Goal: Information Seeking & Learning: Compare options

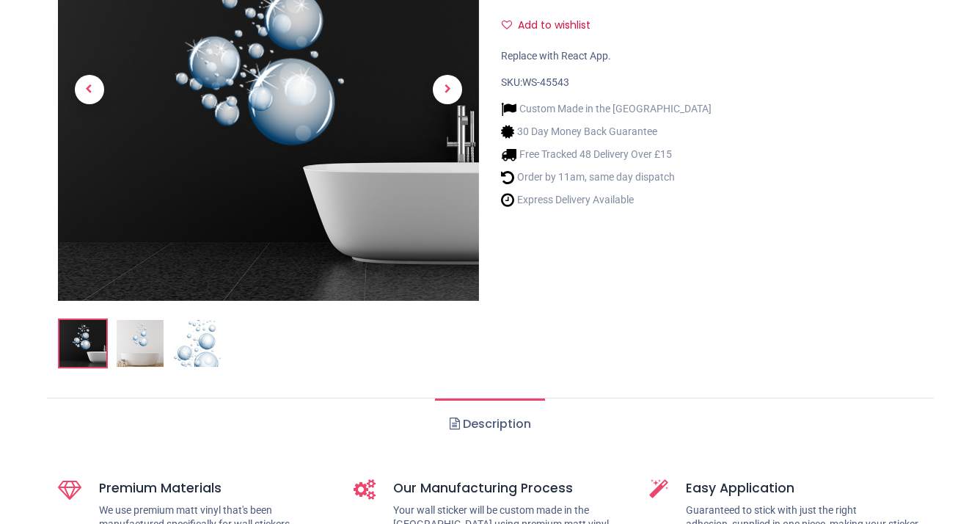
scroll to position [293, 0]
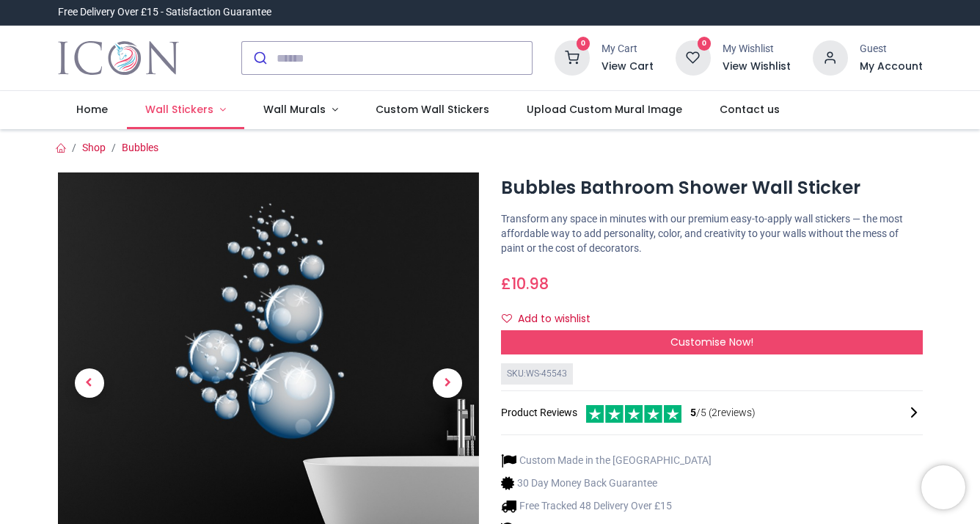
click at [201, 107] on span "Wall Stickers" at bounding box center [179, 109] width 68 height 15
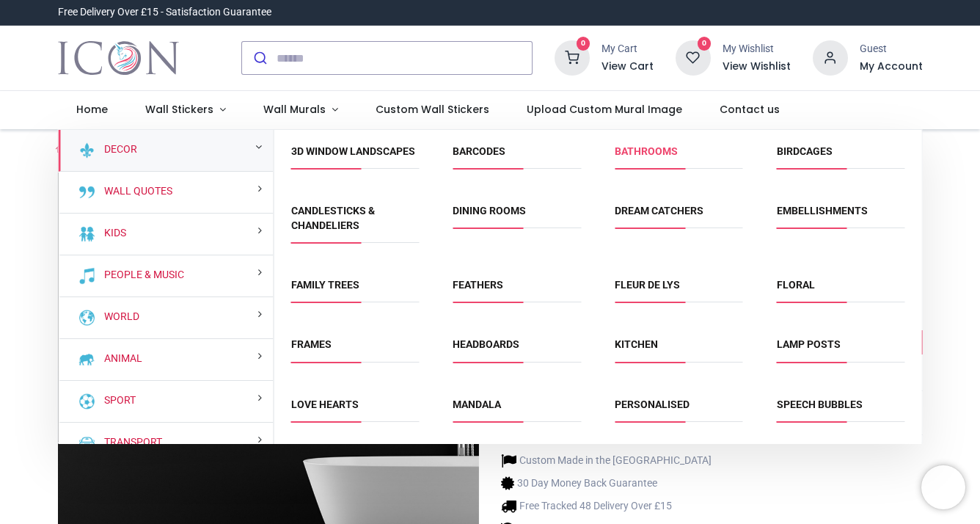
click at [659, 151] on link "Bathrooms" at bounding box center [646, 151] width 63 height 12
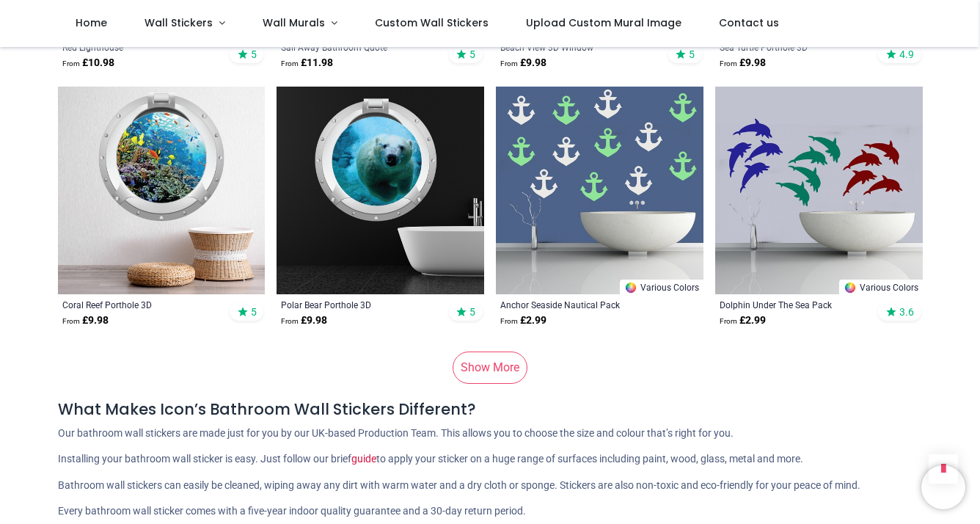
scroll to position [1668, 0]
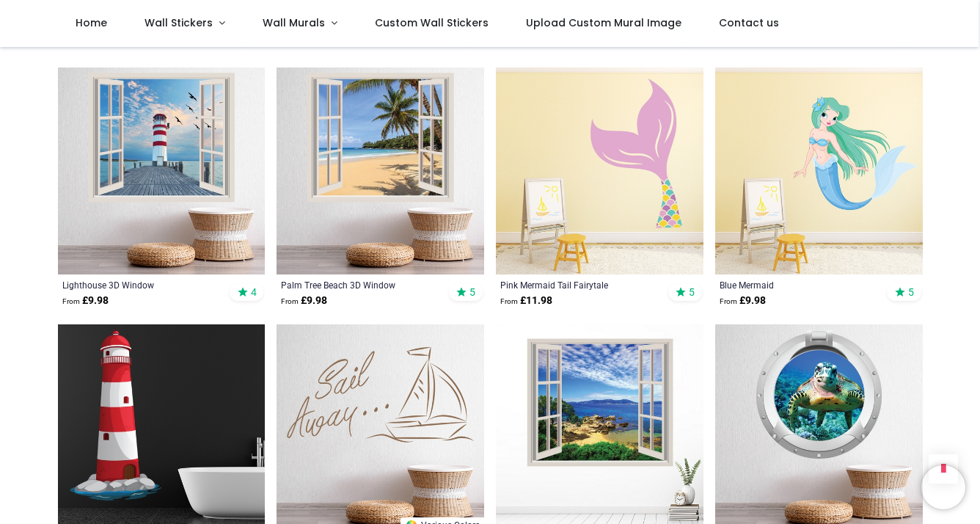
scroll to position [1320, 0]
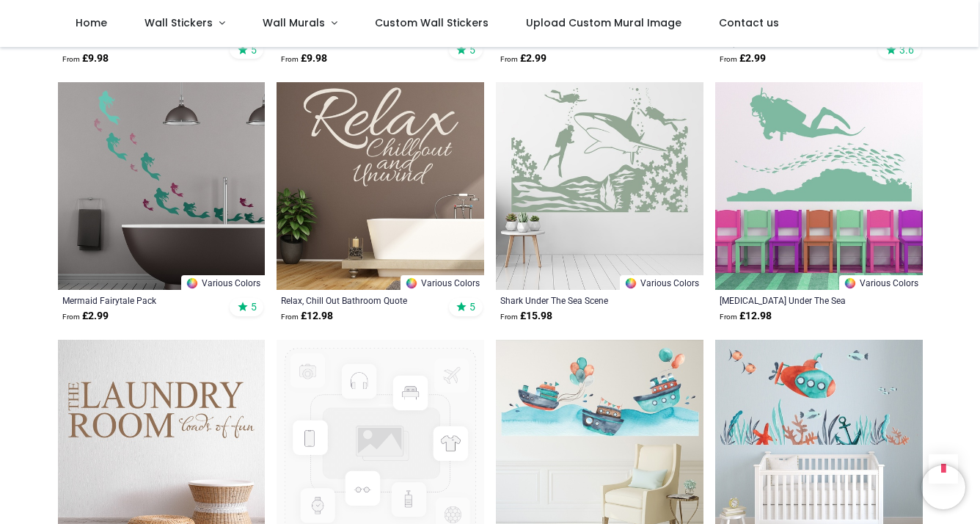
scroll to position [2053, 0]
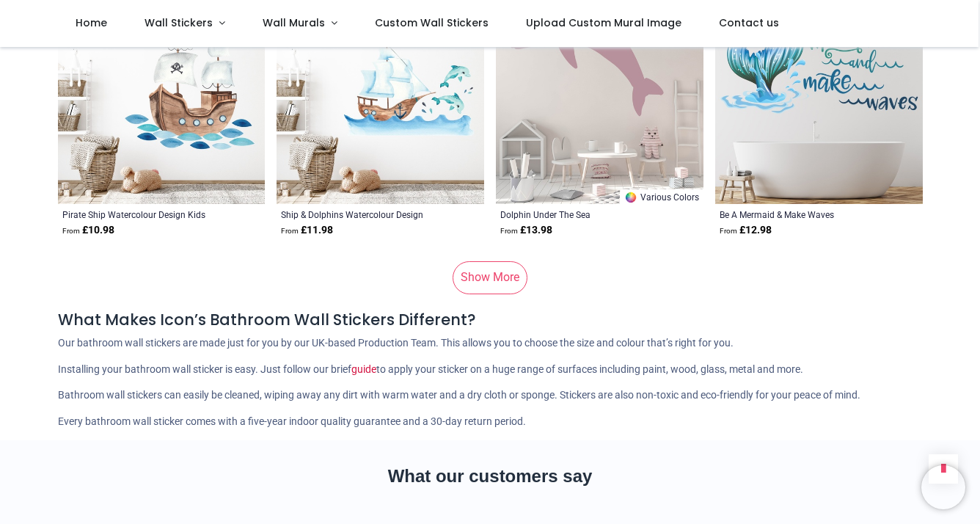
scroll to position [5500, 0]
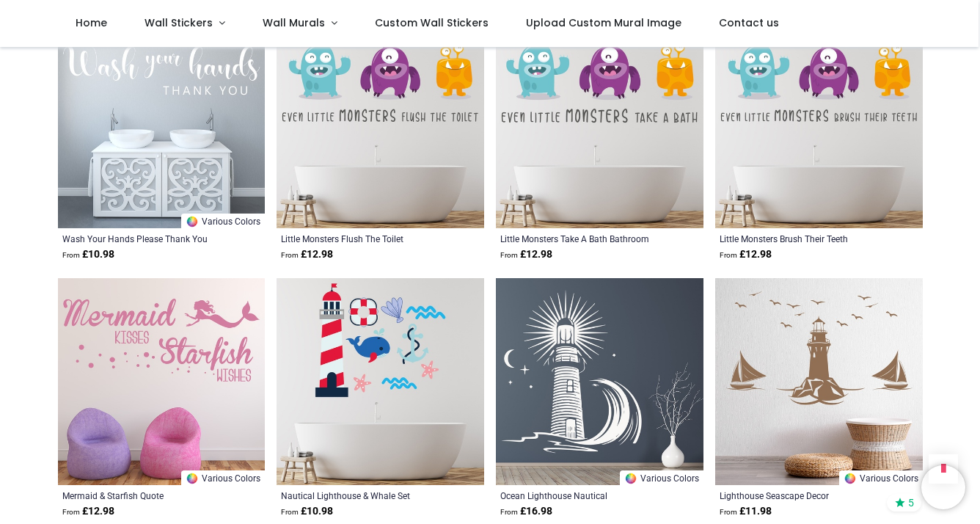
scroll to position [6307, 0]
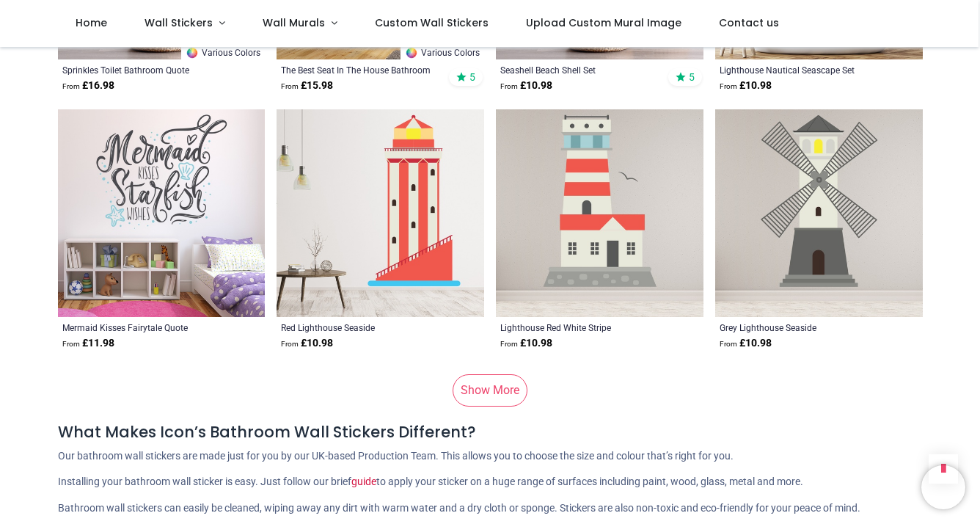
scroll to position [9021, 0]
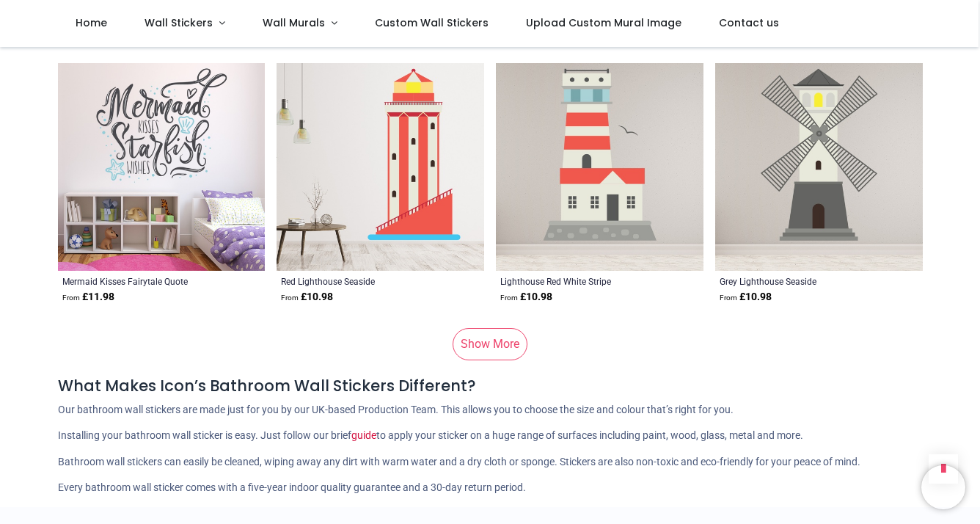
click at [499, 328] on link "Show More" at bounding box center [489, 344] width 75 height 32
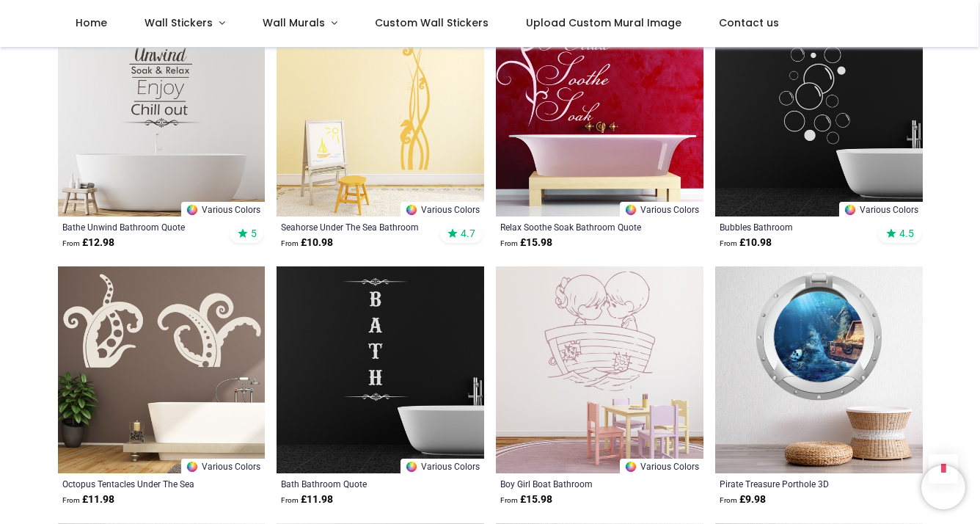
scroll to position [10487, 0]
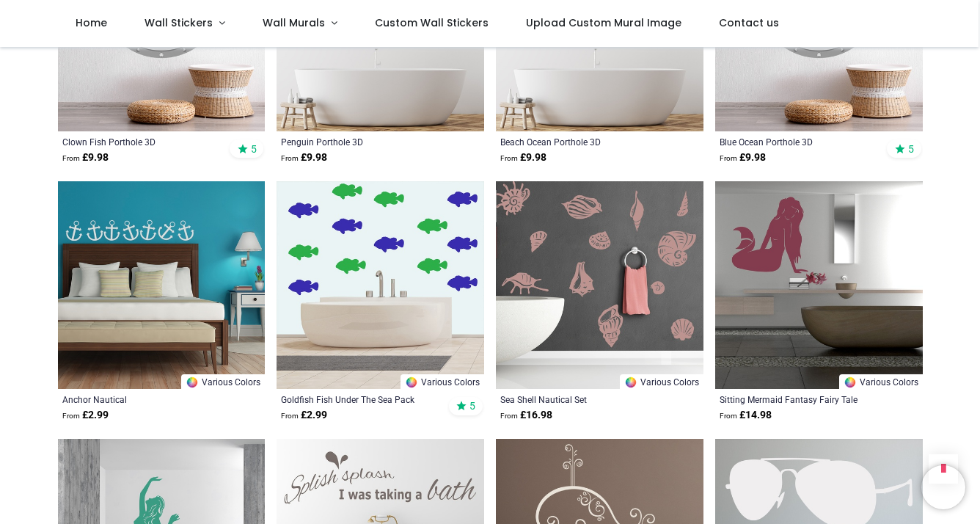
scroll to position [11221, 0]
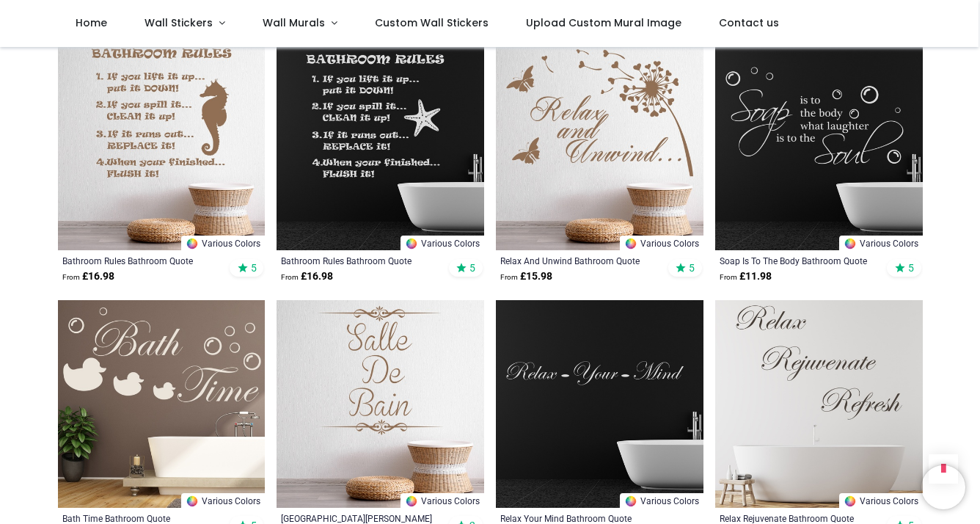
scroll to position [15988, 0]
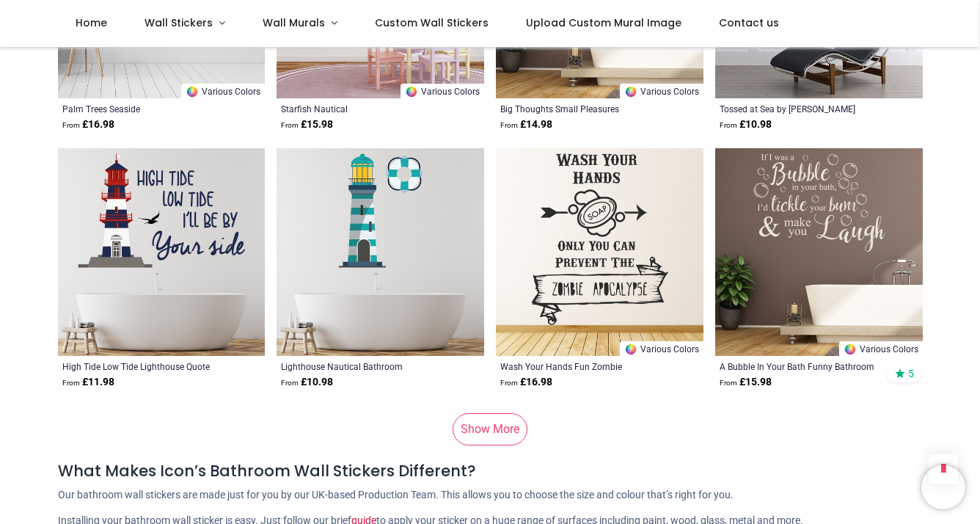
scroll to position [18041, 0]
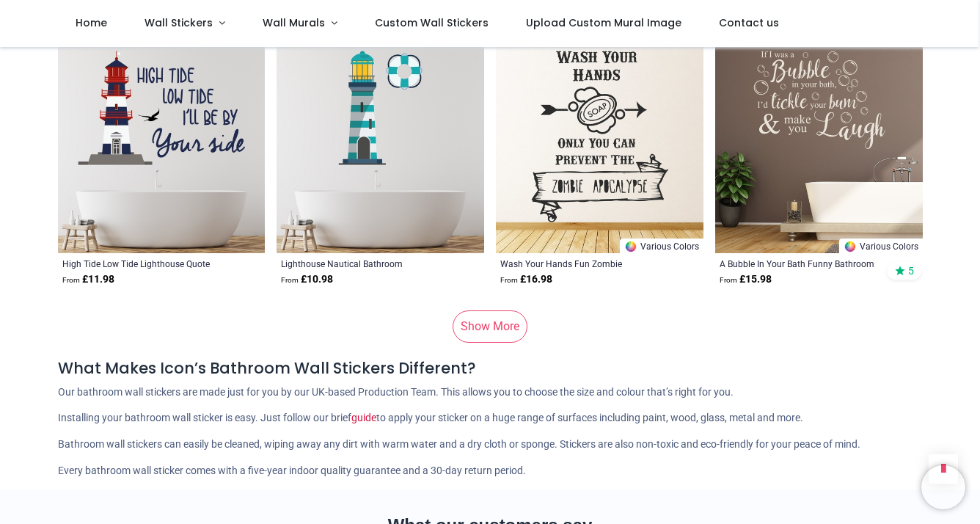
click at [493, 310] on link "Show More" at bounding box center [489, 326] width 75 height 32
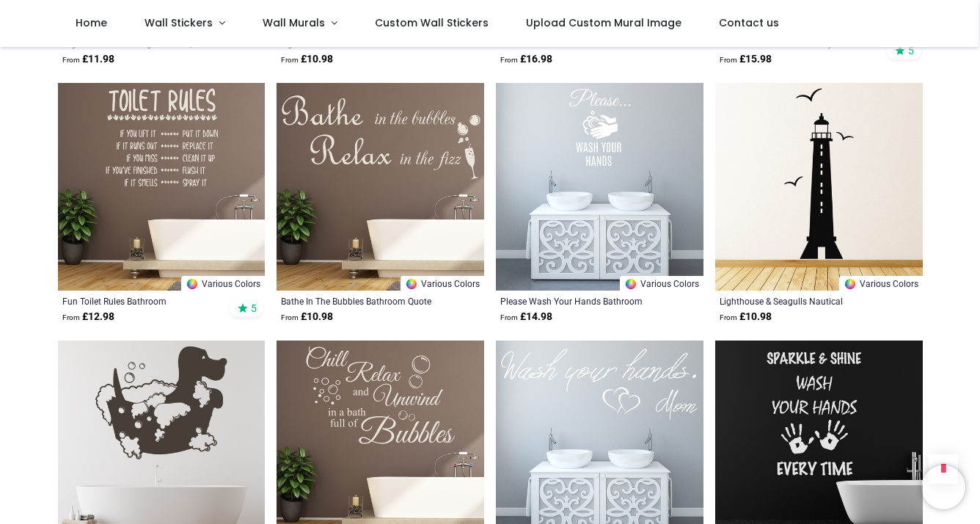
scroll to position [18335, 0]
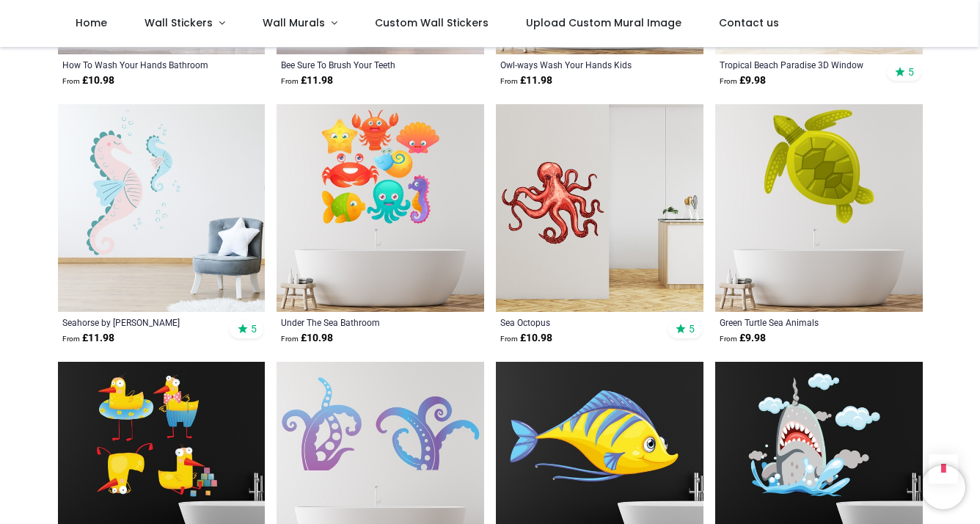
scroll to position [22661, 0]
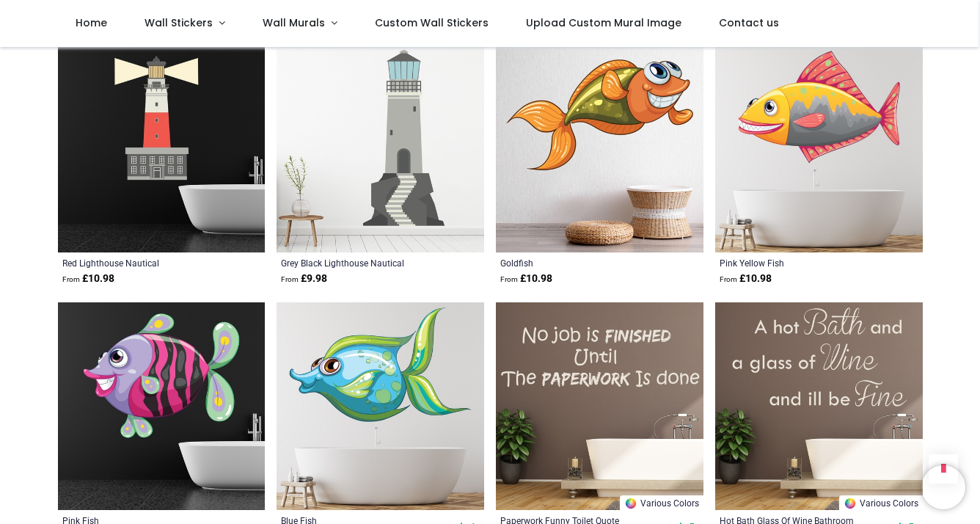
scroll to position [24495, 0]
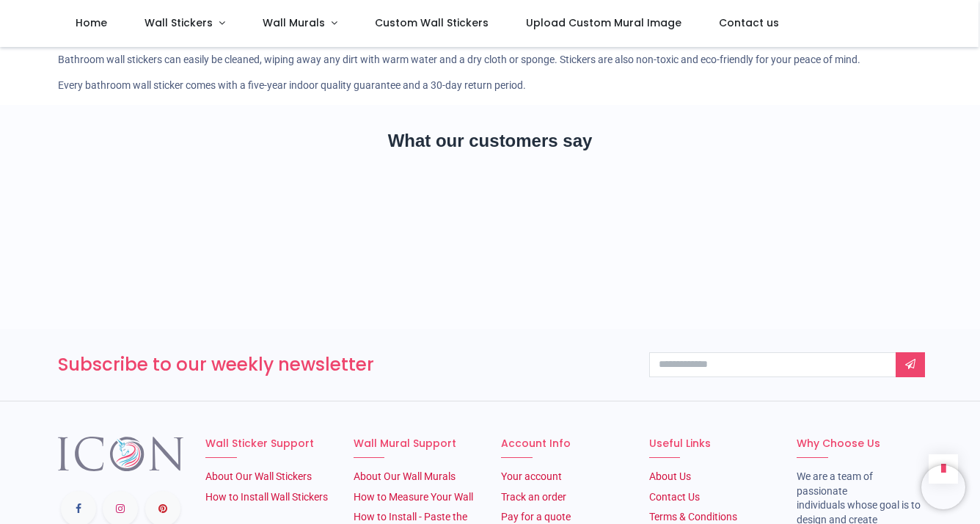
scroll to position [26695, 0]
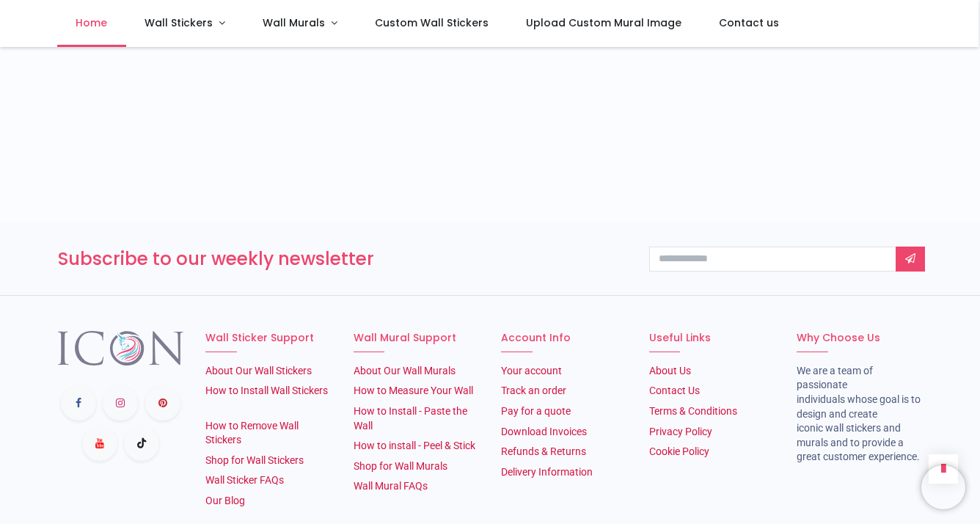
scroll to position [3353, 0]
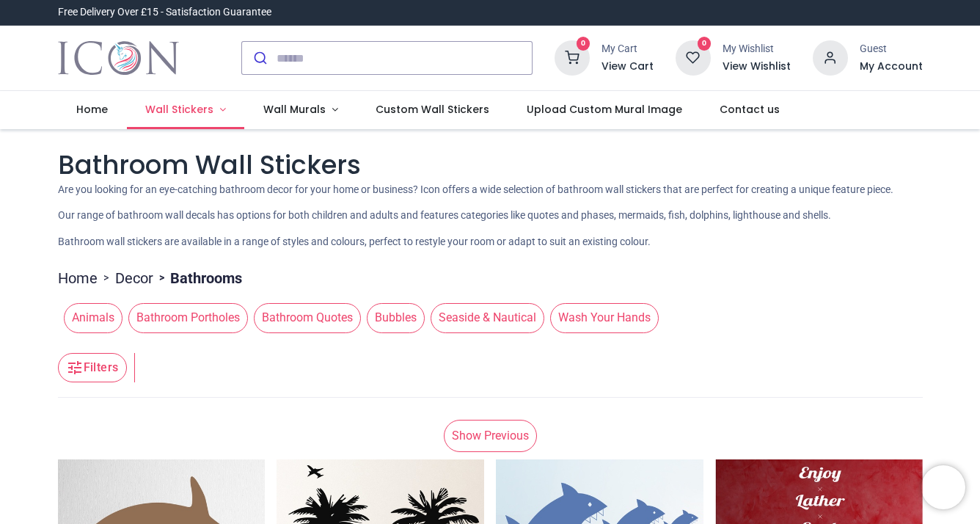
click at [212, 111] on link "Wall Stickers" at bounding box center [186, 110] width 118 height 38
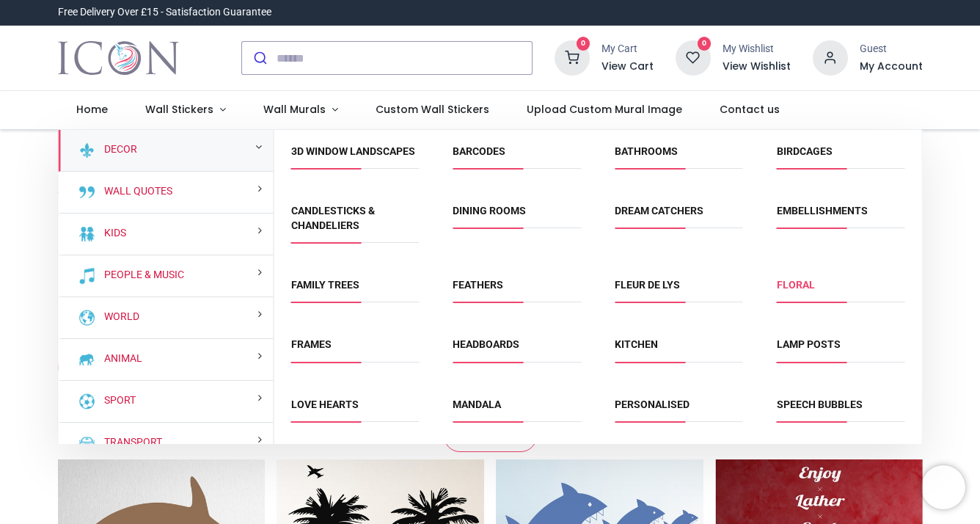
click at [790, 290] on link "Floral" at bounding box center [796, 285] width 38 height 12
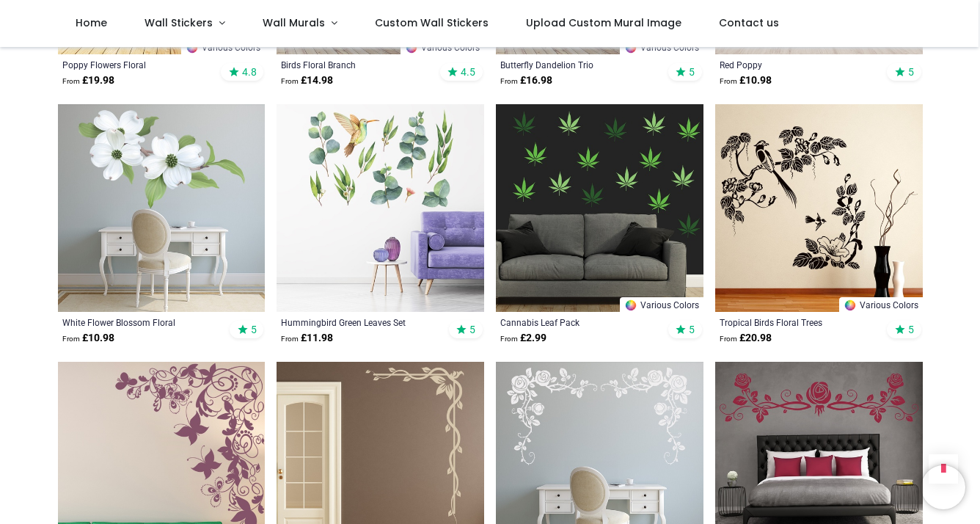
scroll to position [1540, 0]
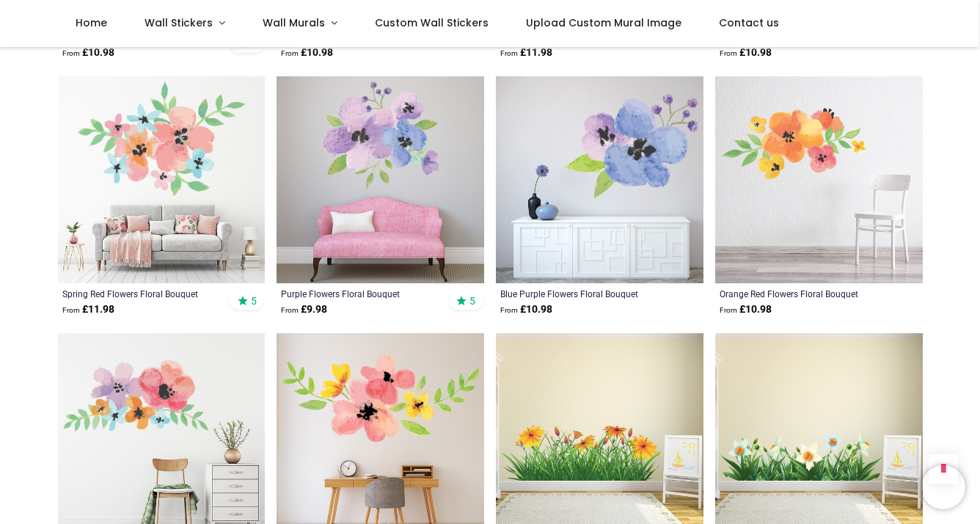
scroll to position [3374, 0]
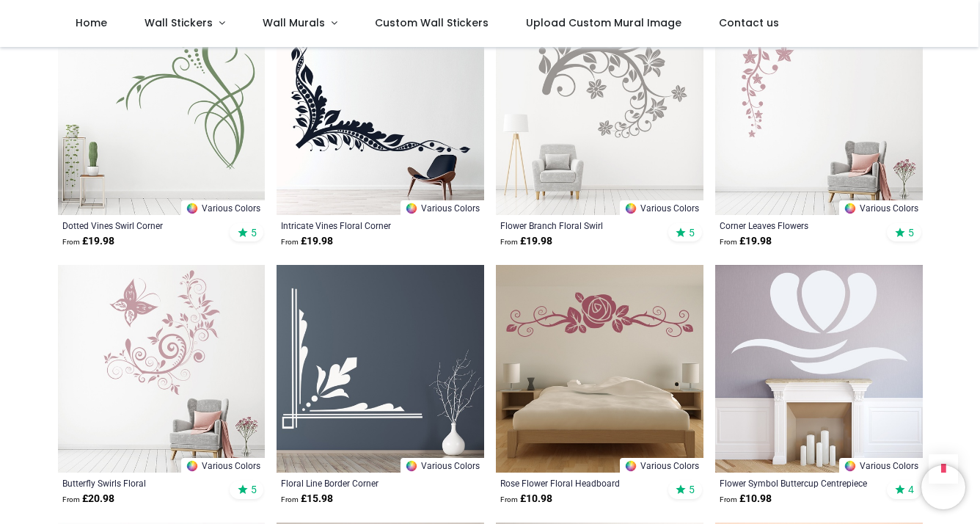
scroll to position [4987, 0]
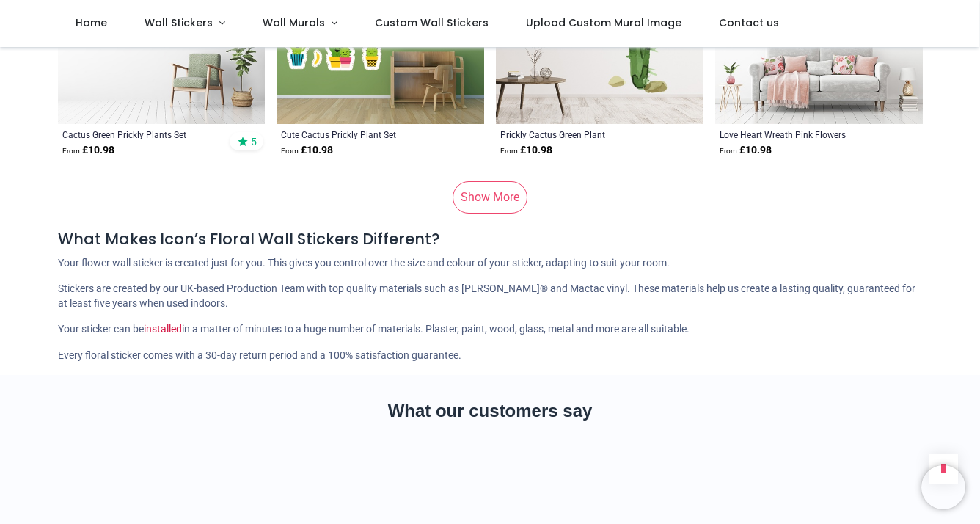
scroll to position [9094, 0]
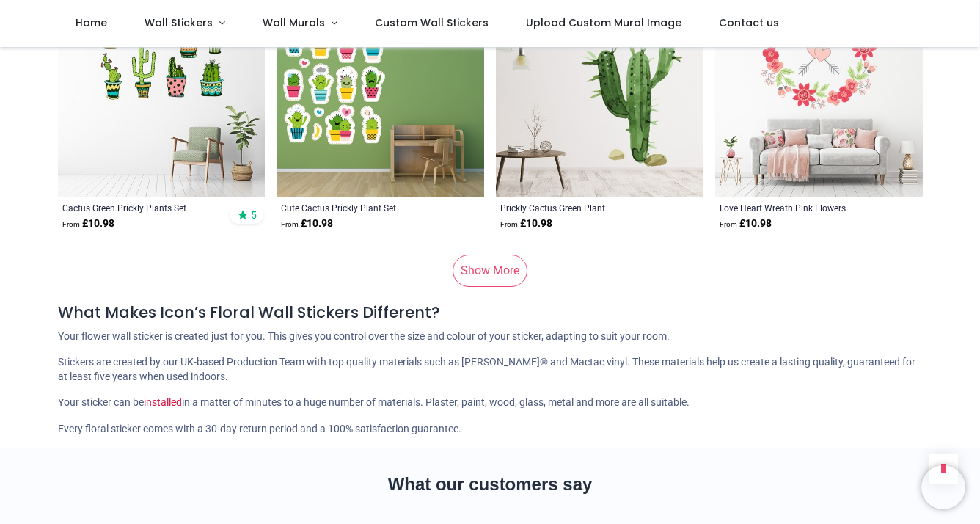
click at [498, 270] on link "Show More" at bounding box center [489, 270] width 75 height 32
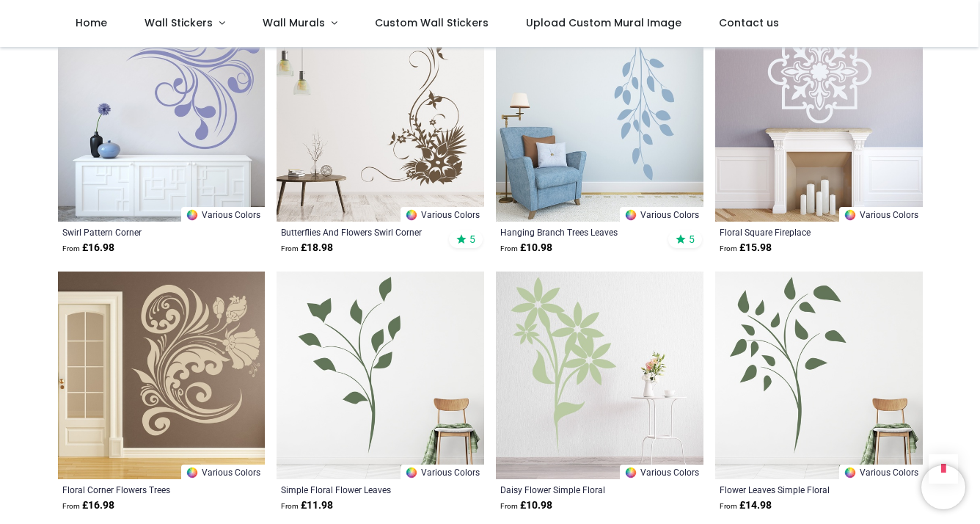
scroll to position [10634, 0]
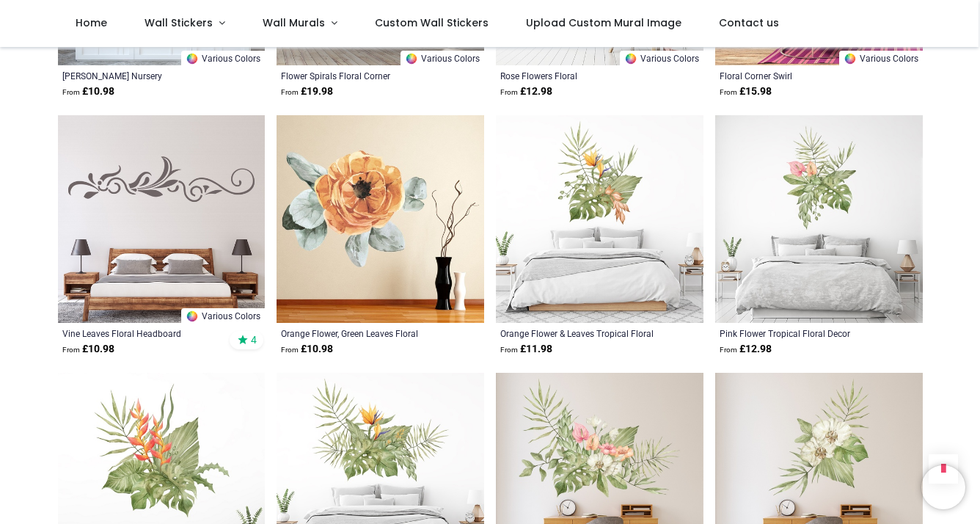
scroll to position [11294, 0]
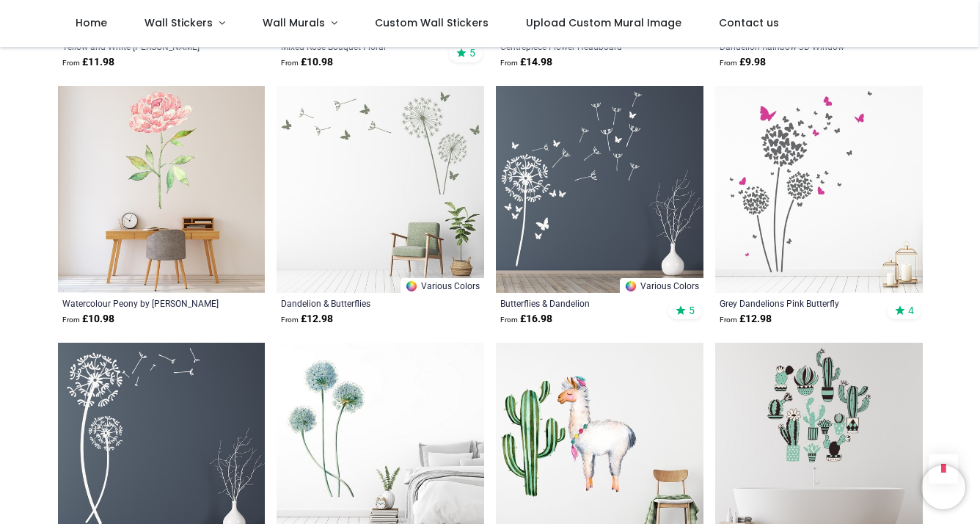
scroll to position [12614, 0]
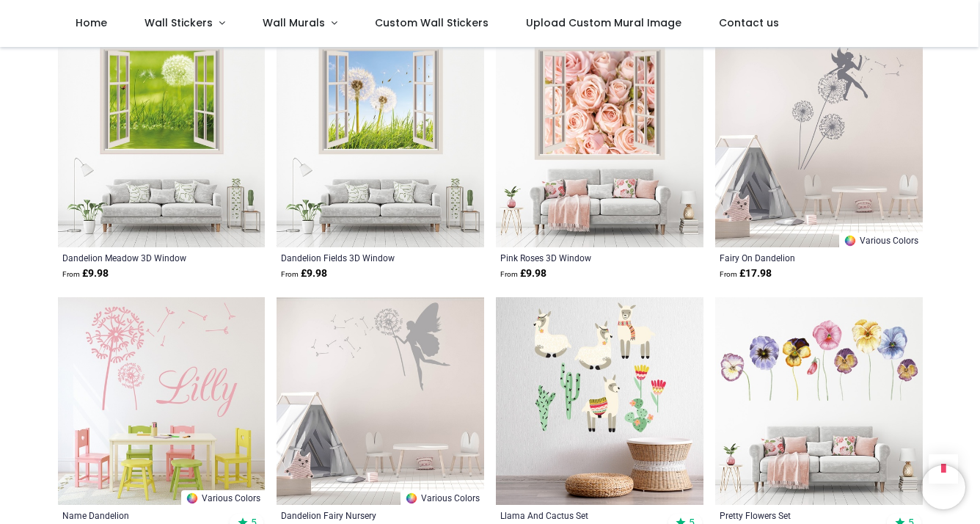
scroll to position [15768, 0]
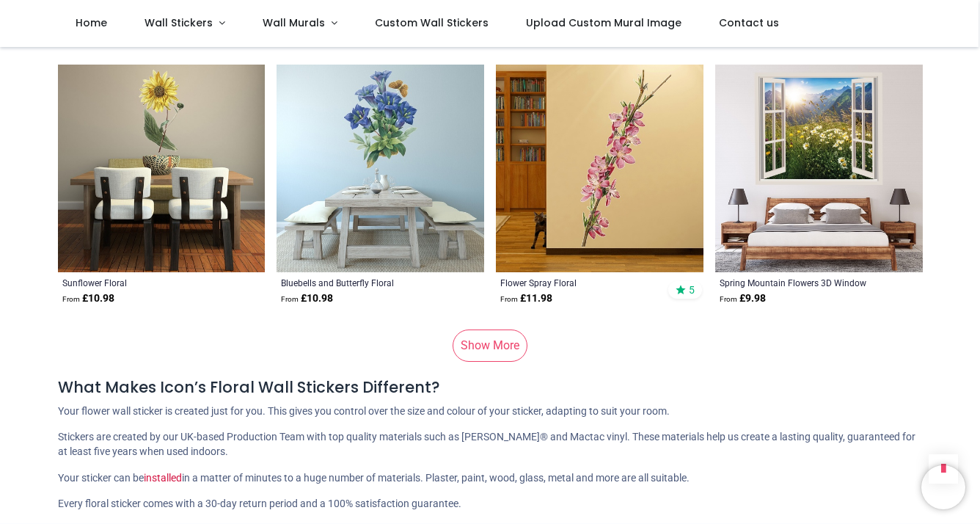
scroll to position [18041, 0]
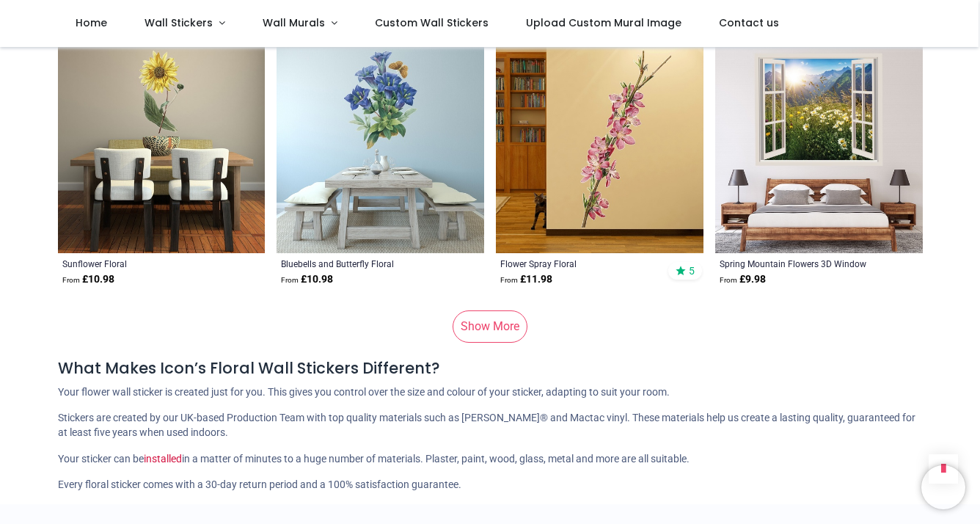
click at [502, 310] on link "Show More" at bounding box center [489, 326] width 75 height 32
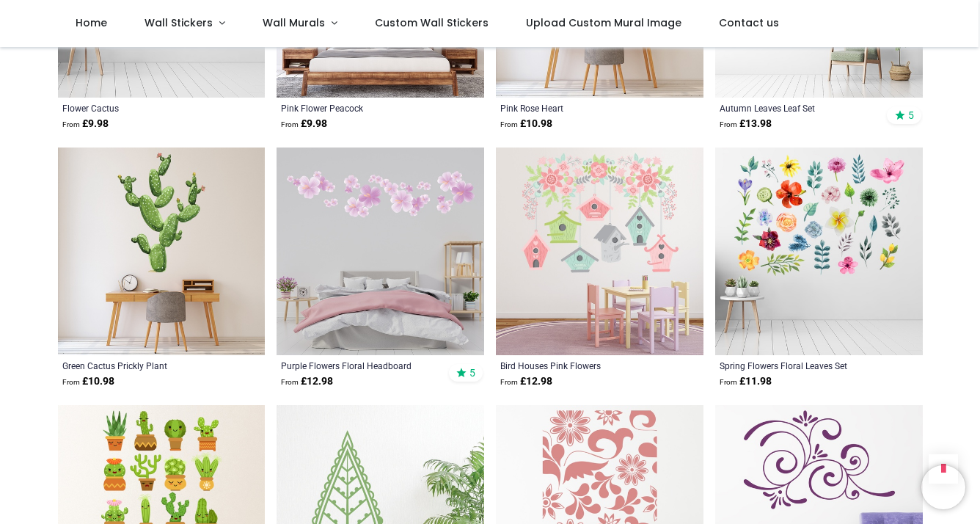
scroll to position [18995, 0]
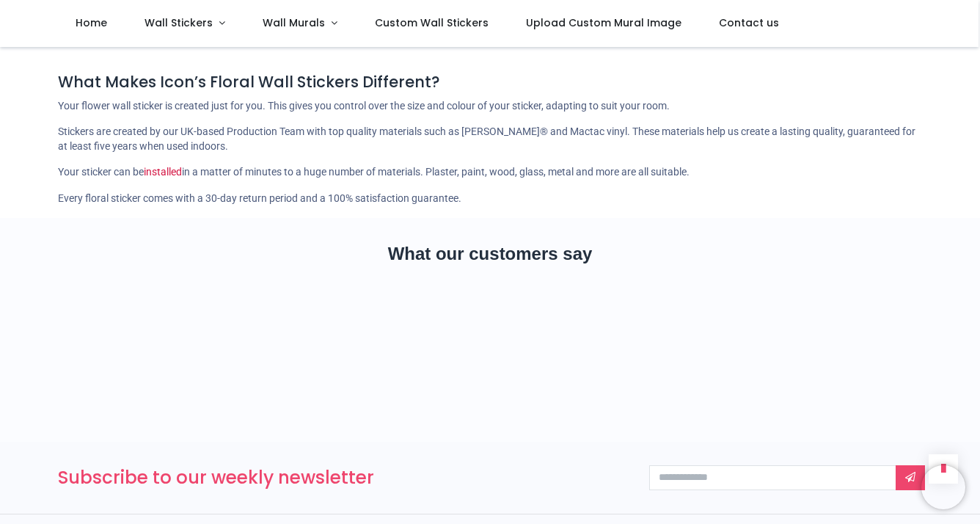
scroll to position [1631, 0]
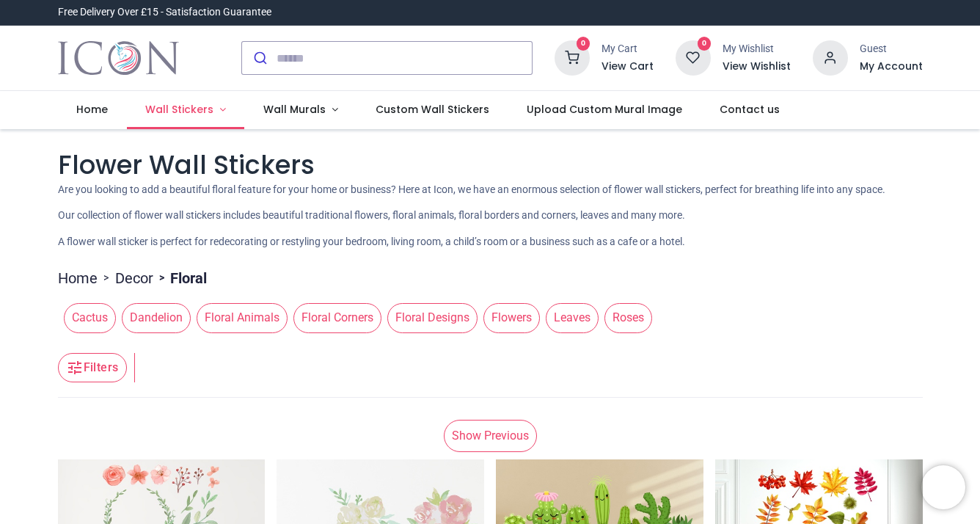
click at [207, 114] on span "Wall Stickers" at bounding box center [179, 109] width 68 height 15
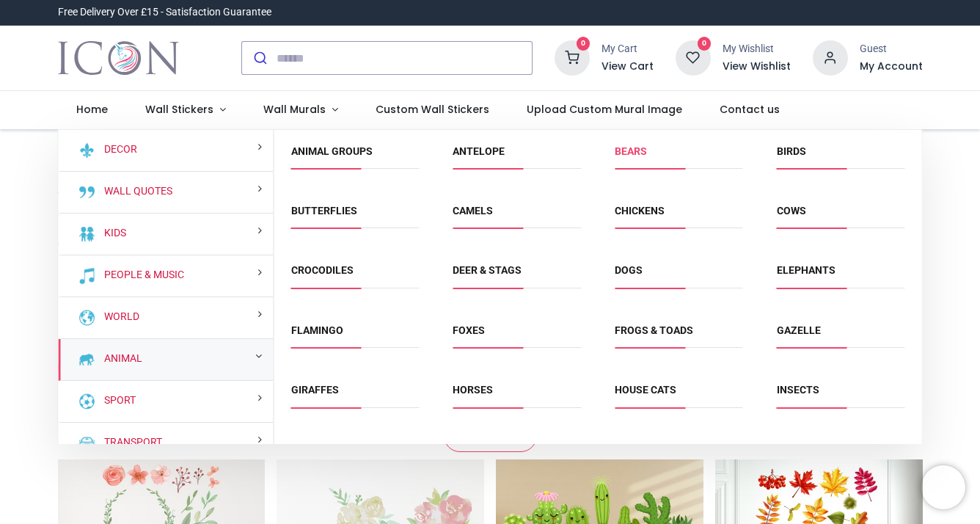
click at [622, 145] on link "Bears" at bounding box center [631, 151] width 32 height 12
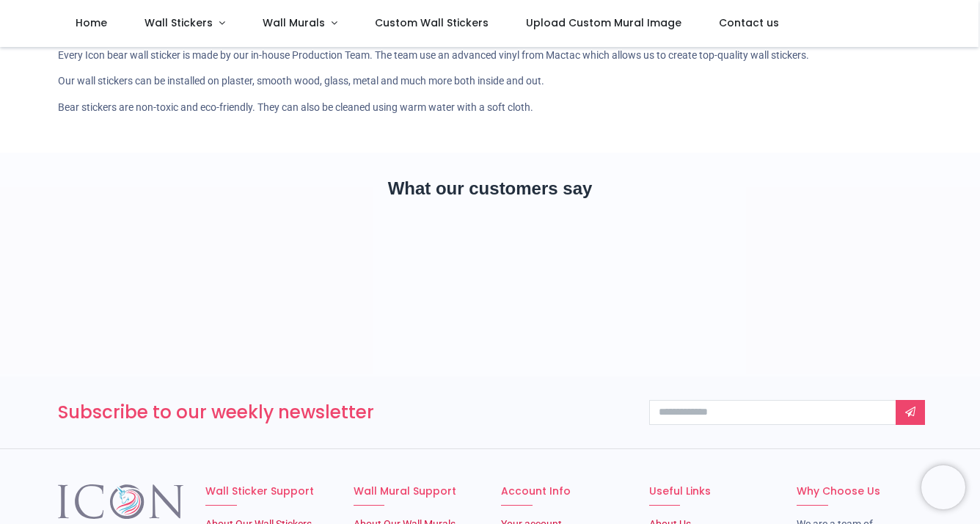
scroll to position [295, 0]
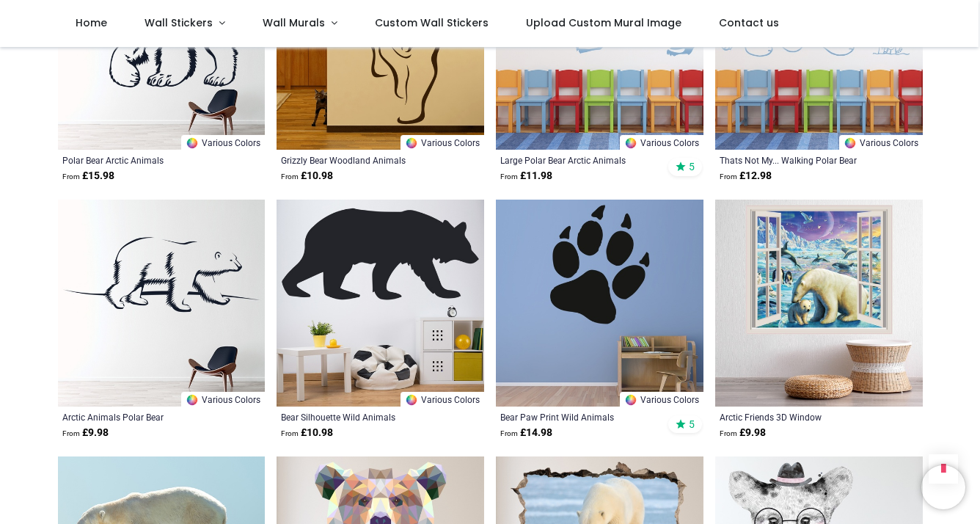
scroll to position [1248, 0]
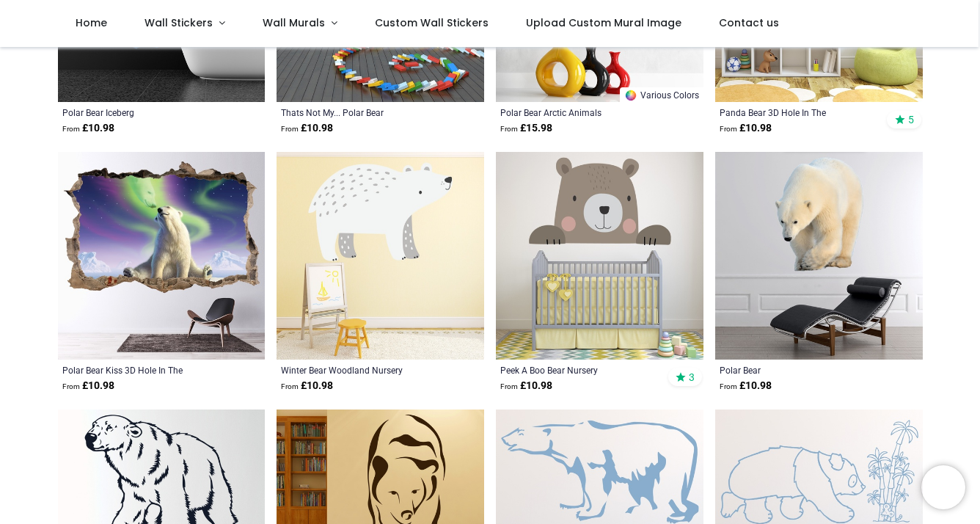
scroll to position [441, 0]
